Goal: Transaction & Acquisition: Purchase product/service

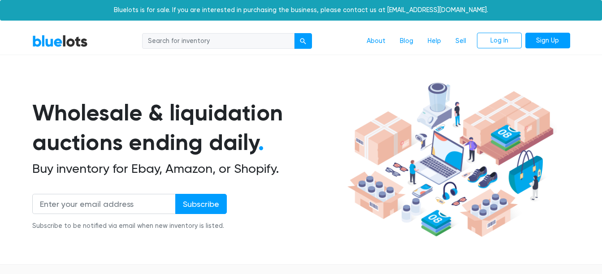
click at [211, 44] on input "search" at bounding box center [218, 41] width 152 height 16
click at [309, 43] on button "submit" at bounding box center [303, 41] width 18 height 16
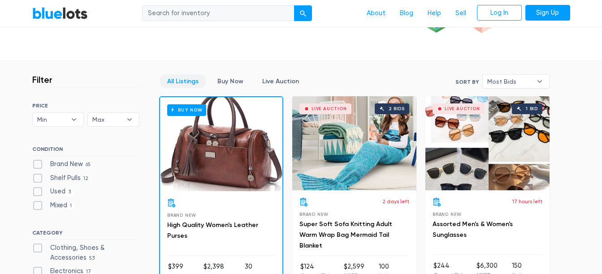
scroll to position [207, 0]
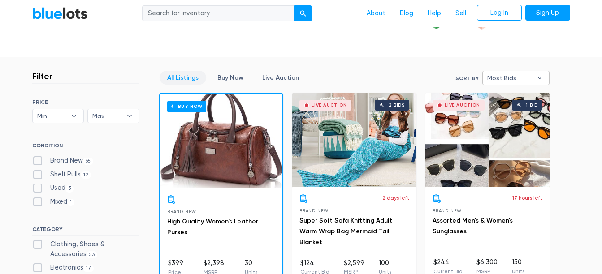
click at [505, 73] on span "Most Bids" at bounding box center [509, 77] width 45 height 13
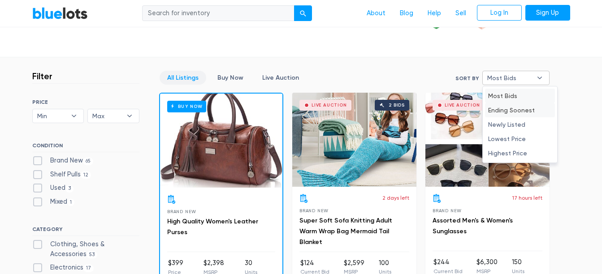
click at [523, 108] on li "Ending Soonest" at bounding box center [520, 110] width 70 height 14
select select "ending_soonest"
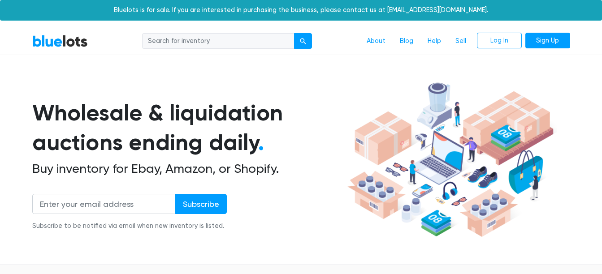
scroll to position [241, 0]
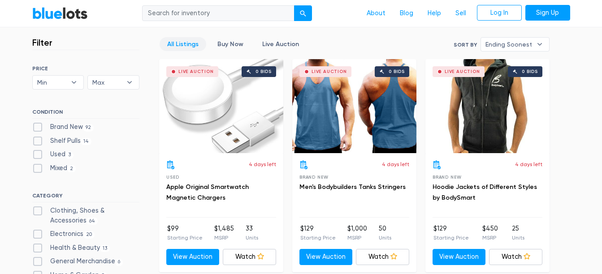
click at [523, 108] on div "Live Auction 0 bids" at bounding box center [487, 106] width 124 height 94
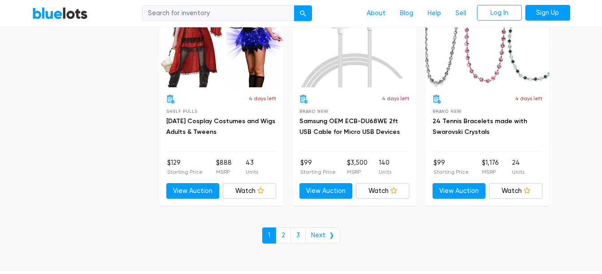
scroll to position [3424, 0]
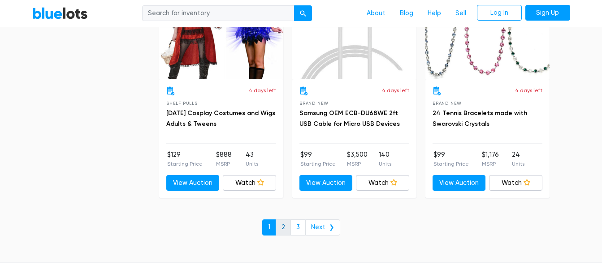
click at [281, 225] on link "2" at bounding box center [283, 228] width 15 height 16
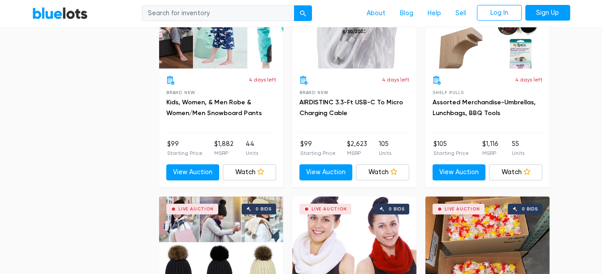
scroll to position [1894, 0]
